Goal: Task Accomplishment & Management: Manage account settings

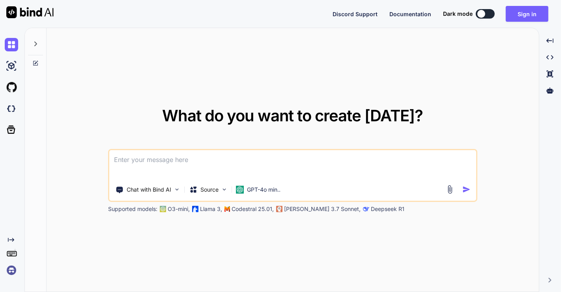
click at [12, 272] on img at bounding box center [11, 269] width 13 height 13
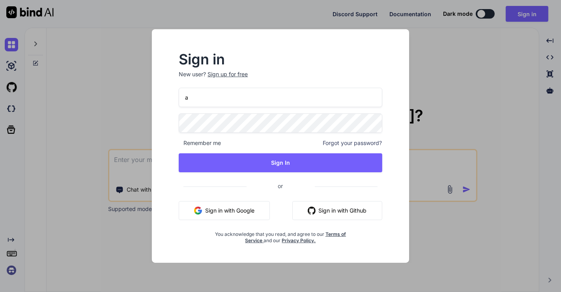
click at [225, 96] on input "a" at bounding box center [280, 97] width 203 height 19
type input "[EMAIL_ADDRESS][DOMAIN_NAME]"
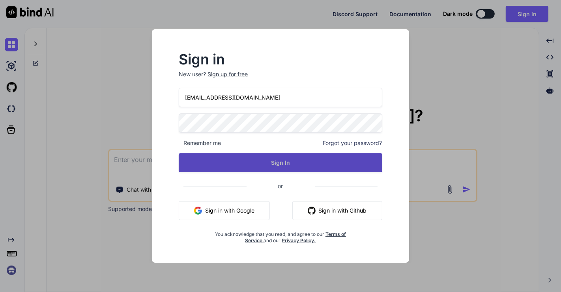
click at [271, 163] on button "Sign In" at bounding box center [280, 162] width 203 height 19
click at [276, 164] on button "Sign In" at bounding box center [280, 162] width 203 height 19
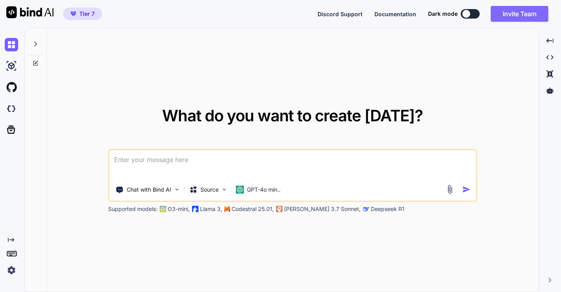
type textarea "x"
click at [521, 12] on button "Invite Team" at bounding box center [520, 14] width 58 height 16
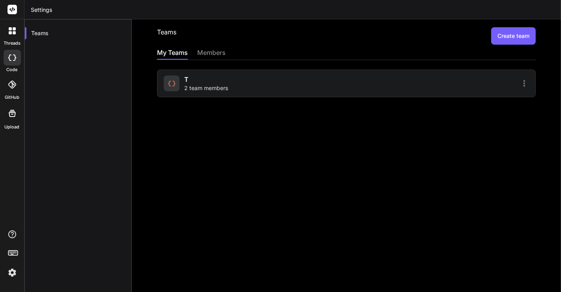
click at [327, 85] on div "t 2 team members" at bounding box center [254, 83] width 180 height 17
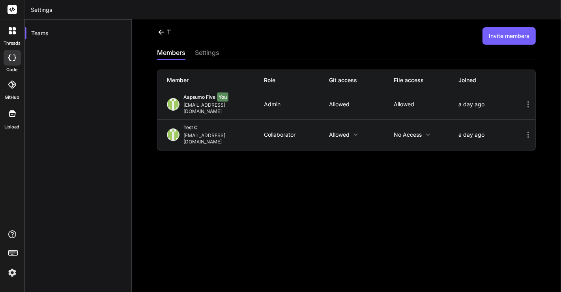
click at [524, 130] on icon at bounding box center [528, 134] width 9 height 9
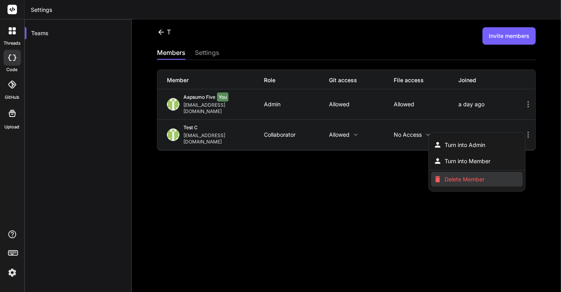
click at [458, 172] on li "Delete Member" at bounding box center [478, 179] width 92 height 15
